Goal: Information Seeking & Learning: Check status

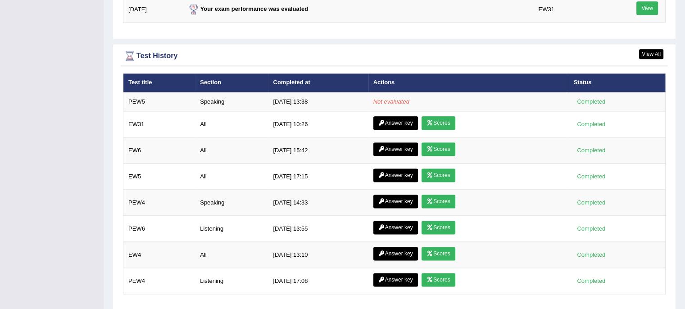
scroll to position [1188, 0]
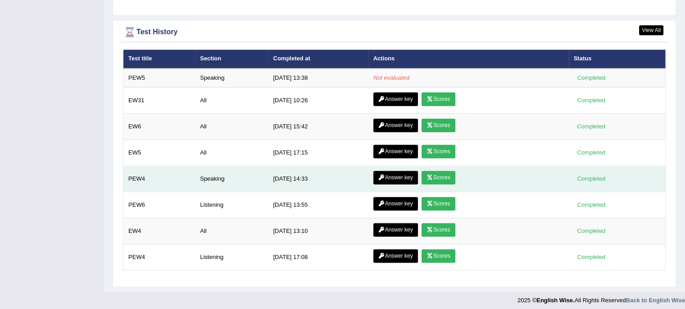
click at [439, 173] on link "Scores" at bounding box center [438, 178] width 33 height 14
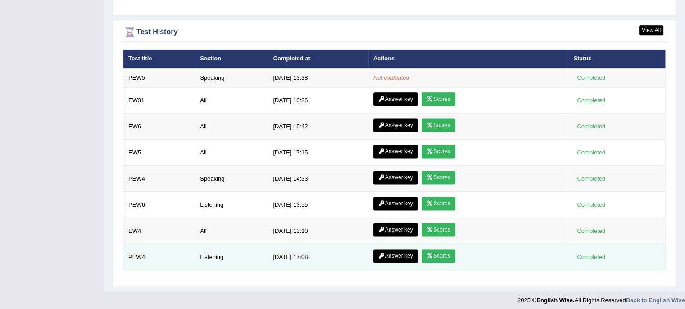
click at [437, 249] on link "Scores" at bounding box center [438, 256] width 33 height 14
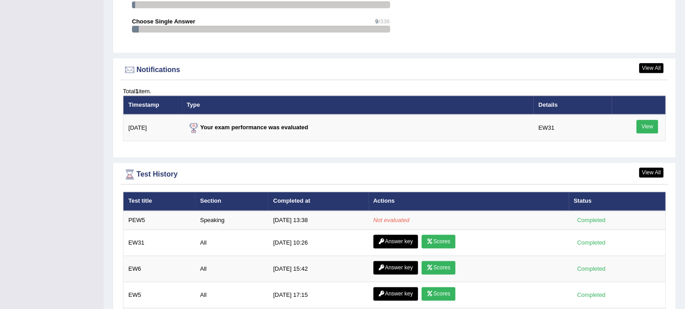
scroll to position [1045, 0]
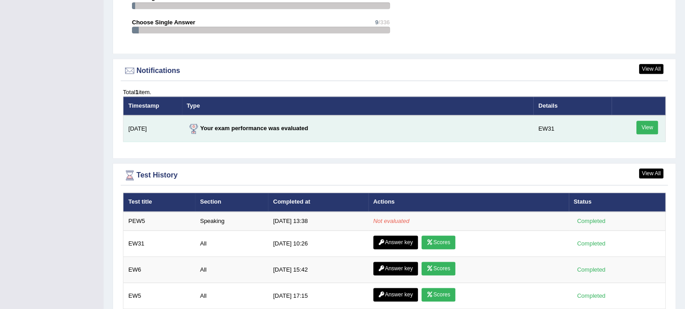
click at [651, 123] on link "View" at bounding box center [648, 128] width 22 height 14
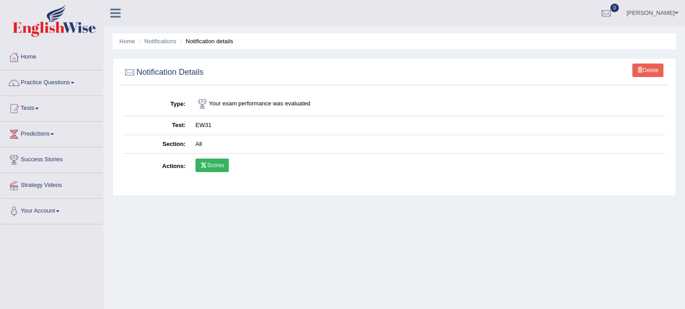
click at [217, 166] on link "Scores" at bounding box center [212, 166] width 33 height 14
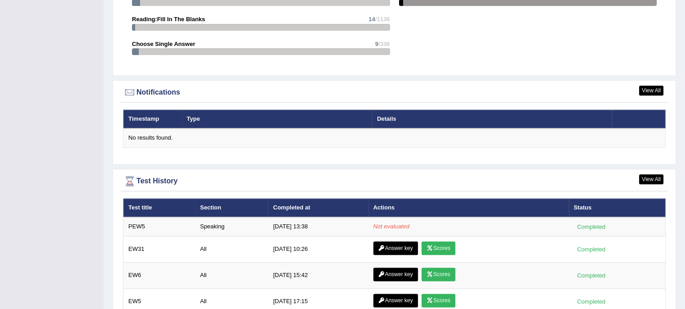
scroll to position [1172, 0]
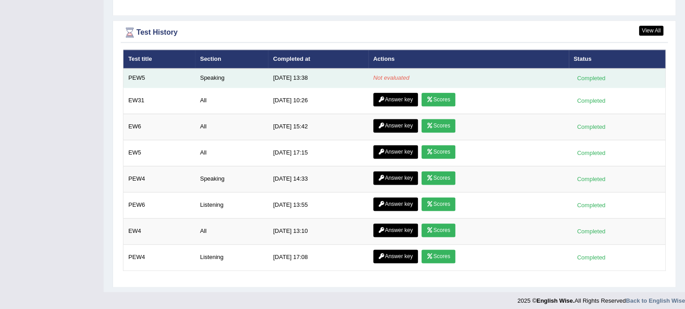
click at [590, 76] on div "Completed" at bounding box center [591, 77] width 35 height 9
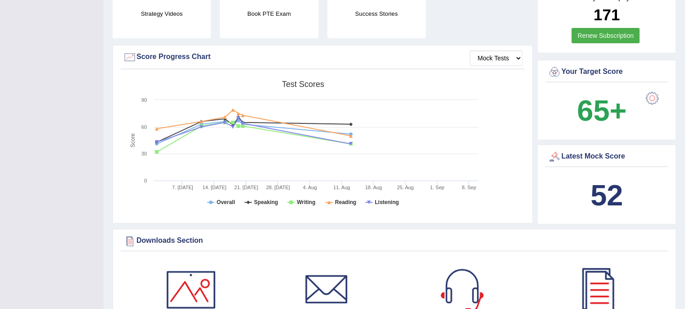
scroll to position [0, 0]
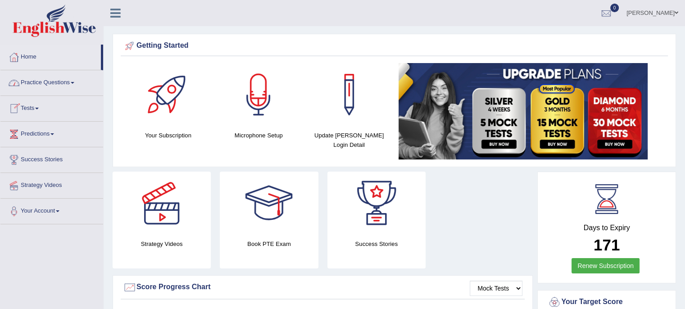
click at [37, 105] on link "Tests" at bounding box center [51, 107] width 103 height 23
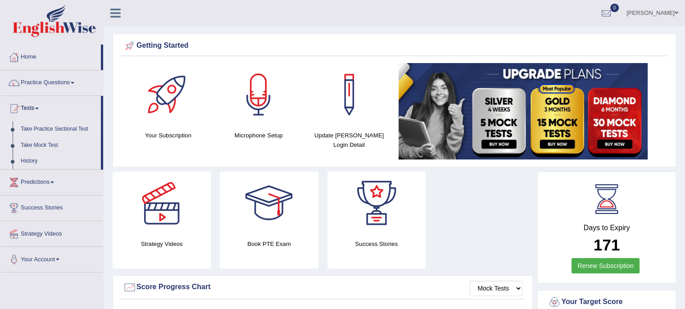
click at [44, 129] on link "Take Practice Sectional Test" at bounding box center [59, 129] width 84 height 16
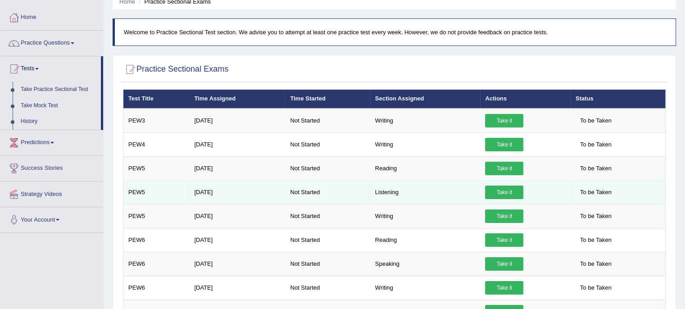
click at [505, 188] on link "Take it" at bounding box center [504, 193] width 38 height 14
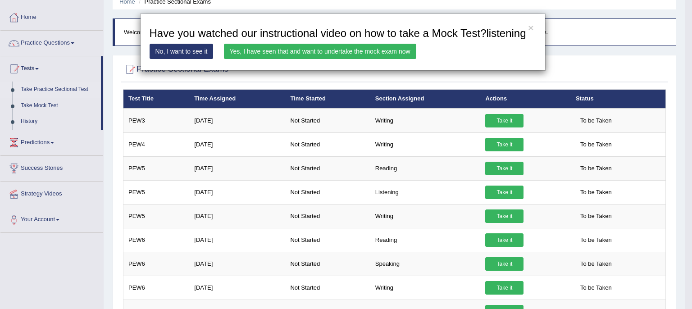
click at [390, 49] on link "Yes, I have seen that and want to undertake the mock exam now" at bounding box center [320, 51] width 192 height 15
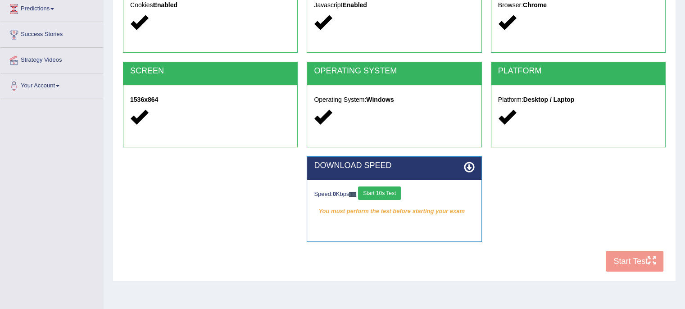
scroll to position [164, 0]
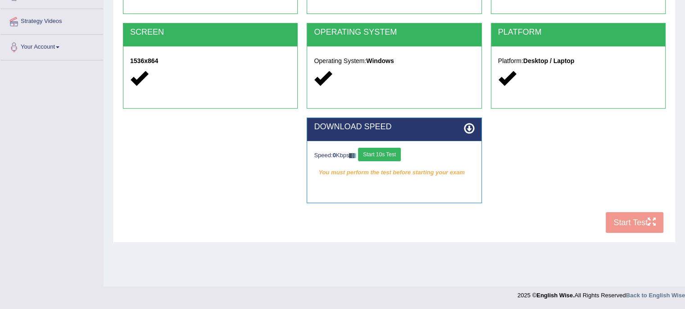
click at [389, 151] on button "Start 10s Test" at bounding box center [379, 155] width 43 height 14
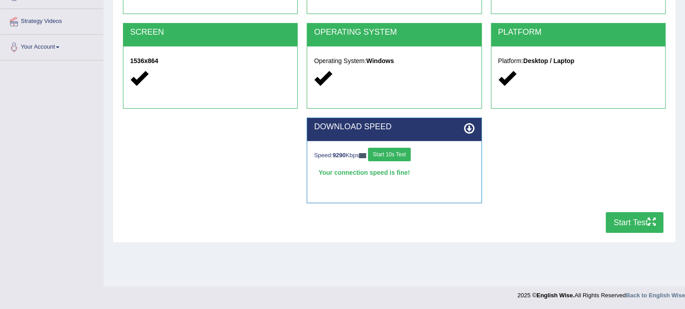
click at [643, 220] on button "Start Test" at bounding box center [635, 222] width 58 height 21
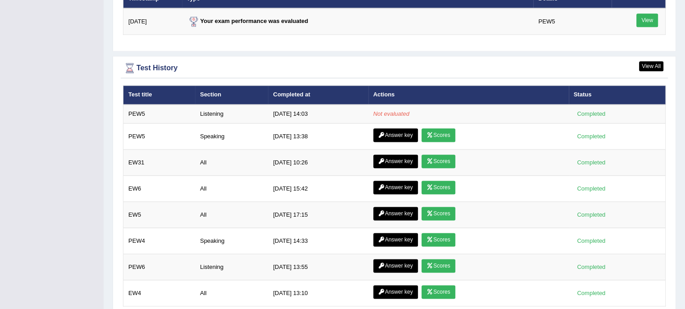
scroll to position [1152, 0]
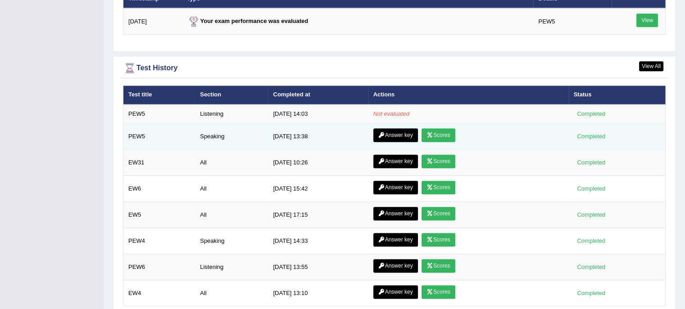
click at [438, 131] on link "Scores" at bounding box center [438, 135] width 33 height 14
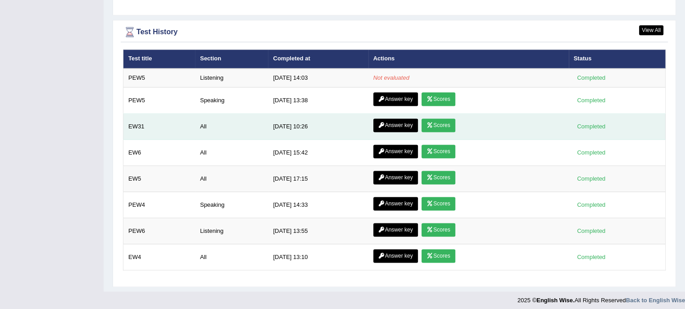
click at [436, 123] on link "Scores" at bounding box center [438, 126] width 33 height 14
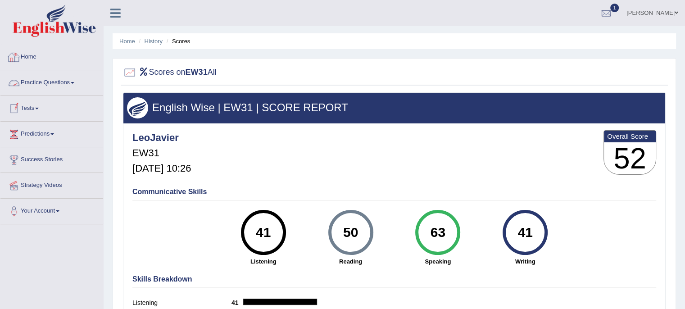
click at [74, 78] on link "Practice Questions" at bounding box center [51, 81] width 103 height 23
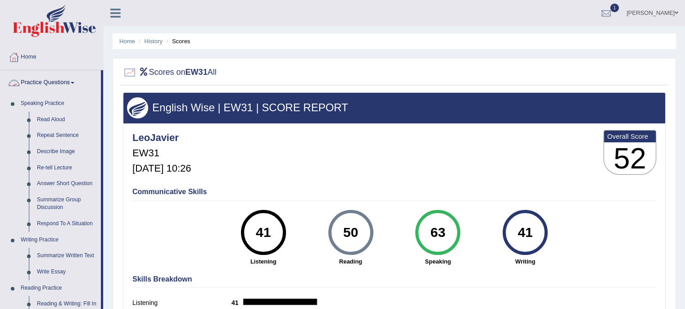
click at [74, 80] on link "Practice Questions" at bounding box center [50, 81] width 101 height 23
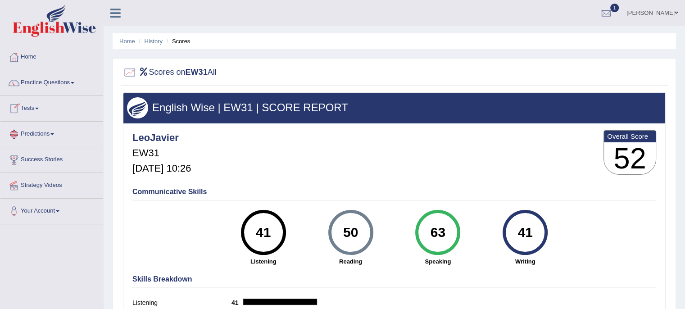
click at [38, 106] on link "Tests" at bounding box center [51, 107] width 103 height 23
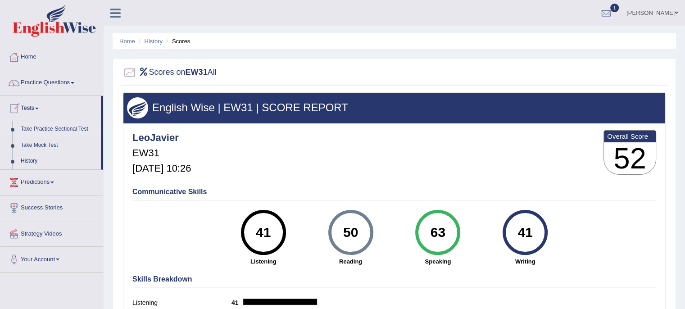
click at [53, 130] on link "Take Practice Sectional Test" at bounding box center [59, 129] width 84 height 16
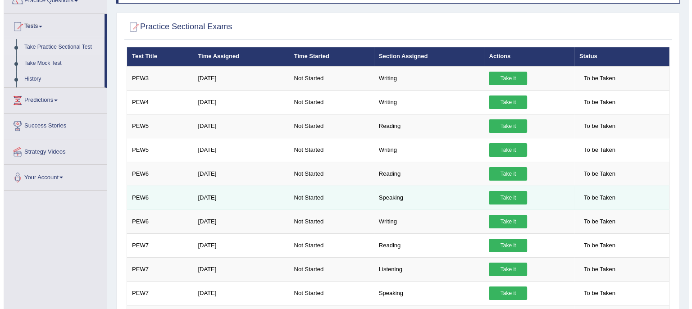
scroll to position [82, 0]
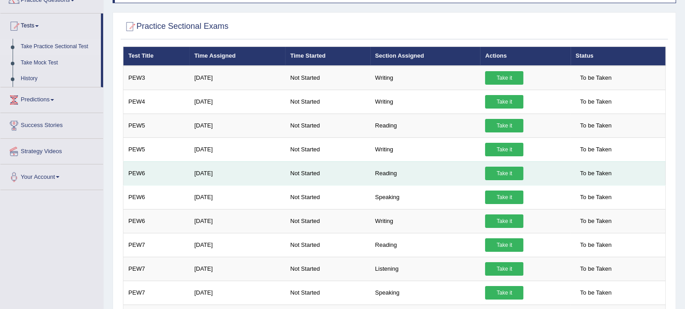
click at [506, 171] on link "Take it" at bounding box center [504, 174] width 38 height 14
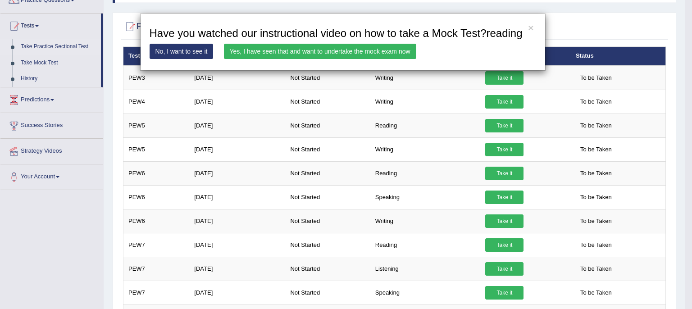
click at [391, 51] on link "Yes, I have seen that and want to undertake the mock exam now" at bounding box center [320, 51] width 192 height 15
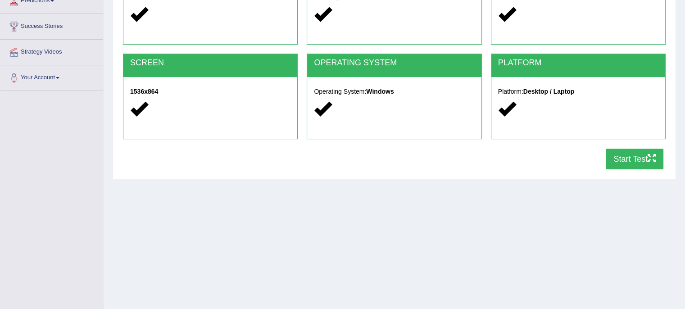
scroll to position [141, 0]
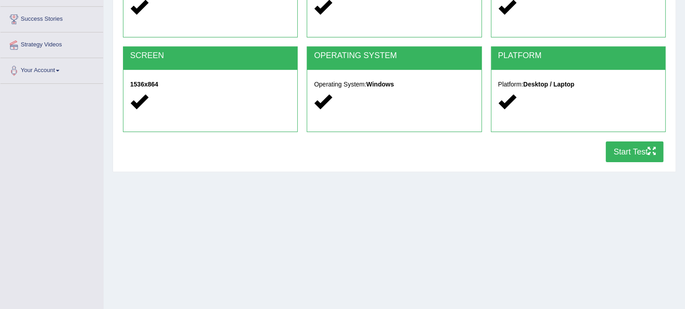
click at [629, 154] on button "Start Test" at bounding box center [635, 152] width 58 height 21
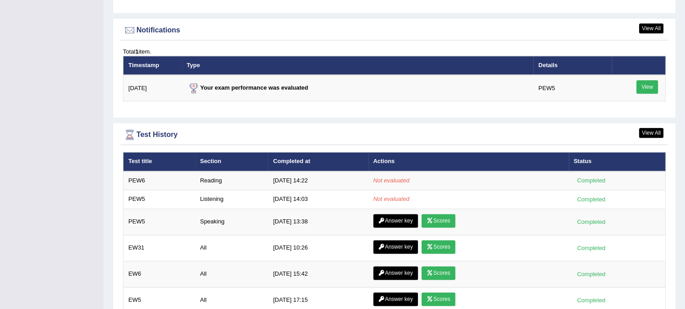
scroll to position [1087, 0]
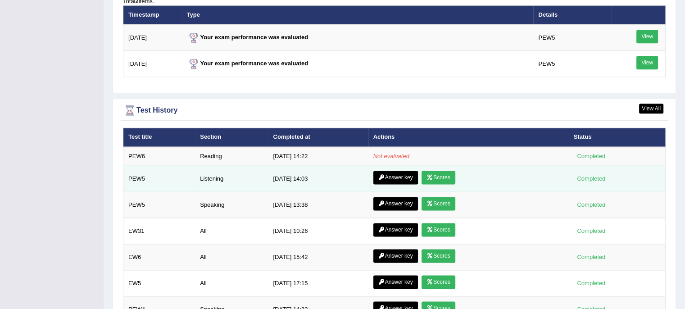
click at [439, 172] on link "Scores" at bounding box center [438, 178] width 33 height 14
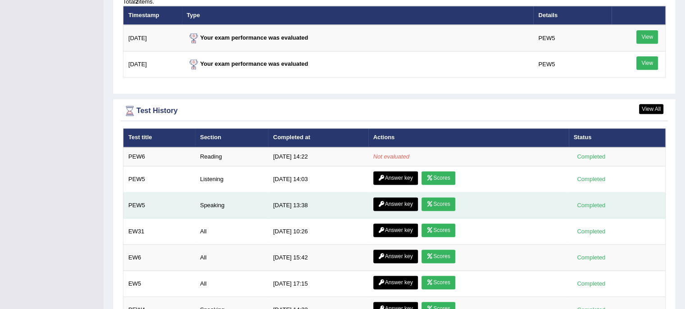
click at [439, 200] on link "Scores" at bounding box center [438, 204] width 33 height 14
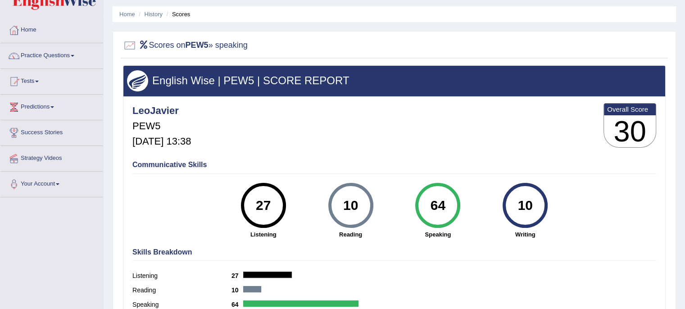
scroll to position [27, 0]
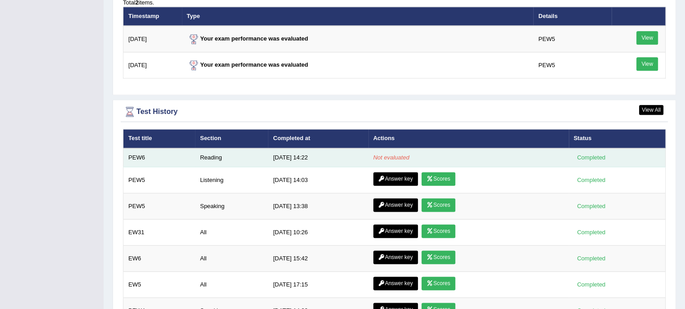
scroll to position [1214, 0]
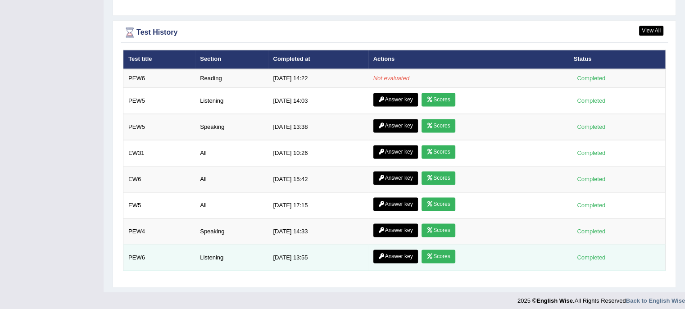
click at [441, 252] on link "Scores" at bounding box center [438, 257] width 33 height 14
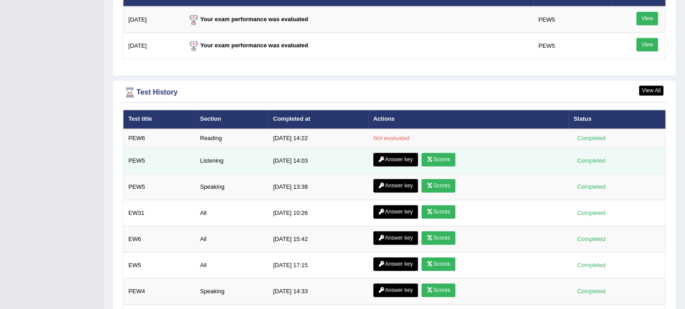
click at [440, 157] on link "Scores" at bounding box center [438, 160] width 33 height 14
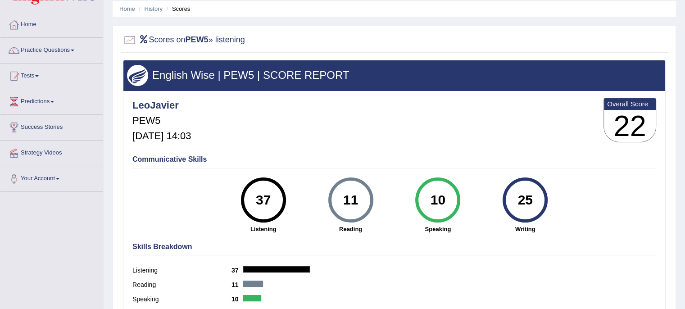
scroll to position [31, 0]
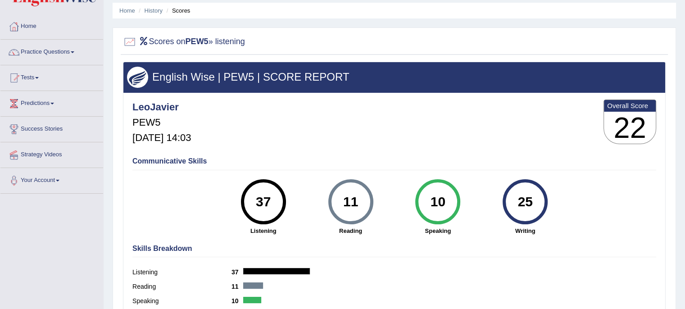
click at [408, 254] on div "Skills Breakdown Listening 37 Reading 11 Speaking 10 Writing 25" at bounding box center [394, 283] width 529 height 86
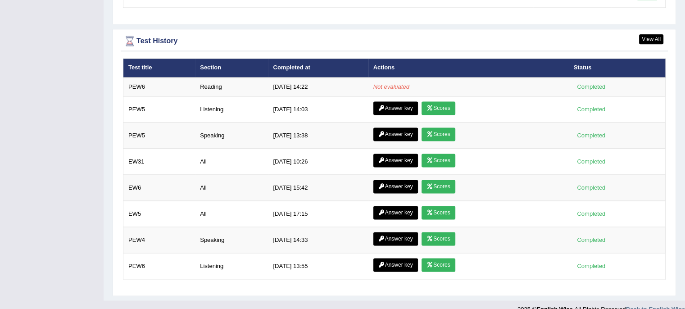
scroll to position [1204, 0]
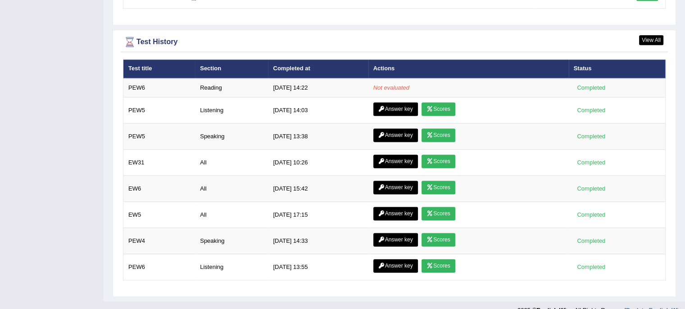
click at [269, 30] on div "View All Test History Test title Section Completed at Actions Status PEW6 Readi…" at bounding box center [395, 163] width 564 height 267
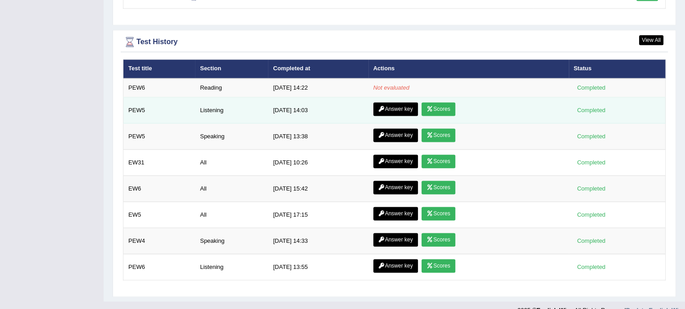
click at [436, 103] on link "Scores" at bounding box center [438, 109] width 33 height 14
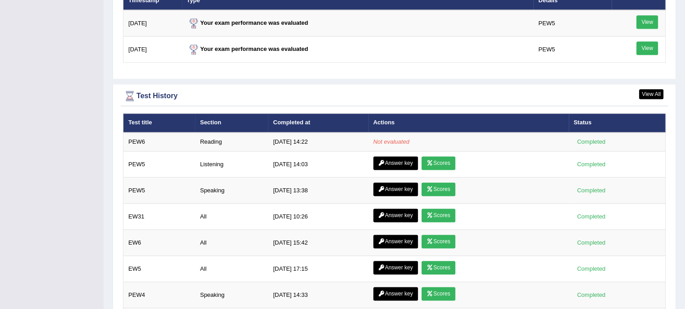
scroll to position [1148, 0]
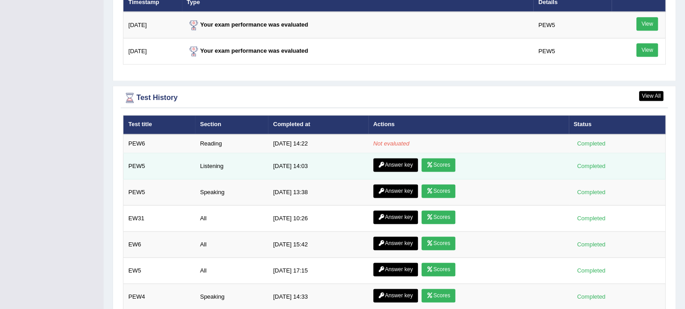
click at [393, 158] on link "Answer key" at bounding box center [396, 165] width 45 height 14
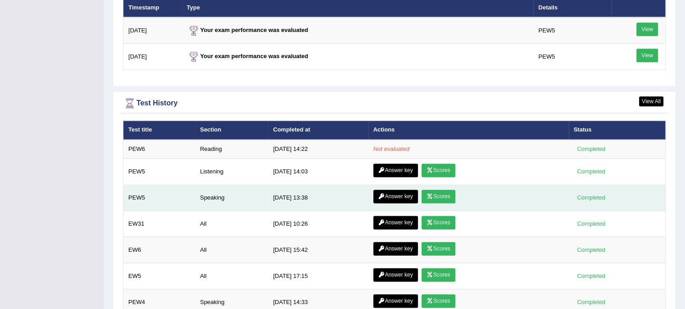
click at [399, 192] on link "Answer key" at bounding box center [396, 197] width 45 height 14
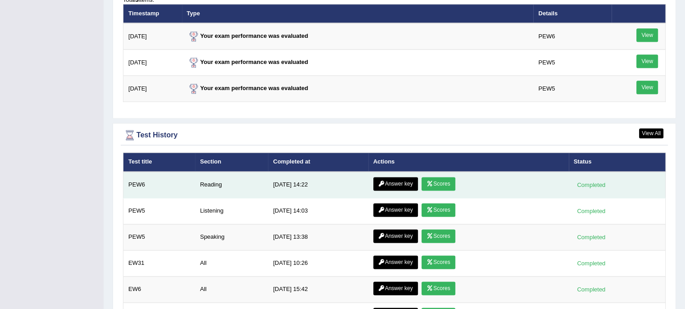
click at [437, 177] on link "Scores" at bounding box center [438, 184] width 33 height 14
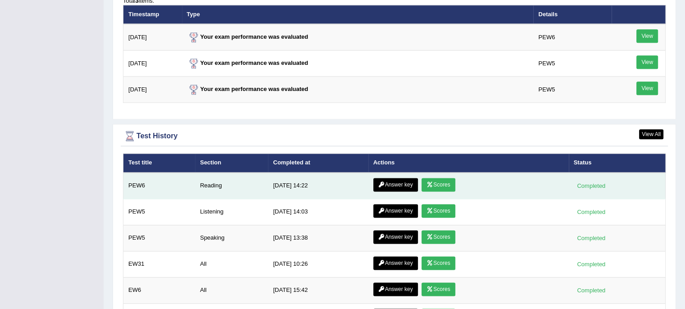
click at [387, 184] on link "Answer key" at bounding box center [396, 185] width 45 height 14
